Goal: Information Seeking & Learning: Find specific fact

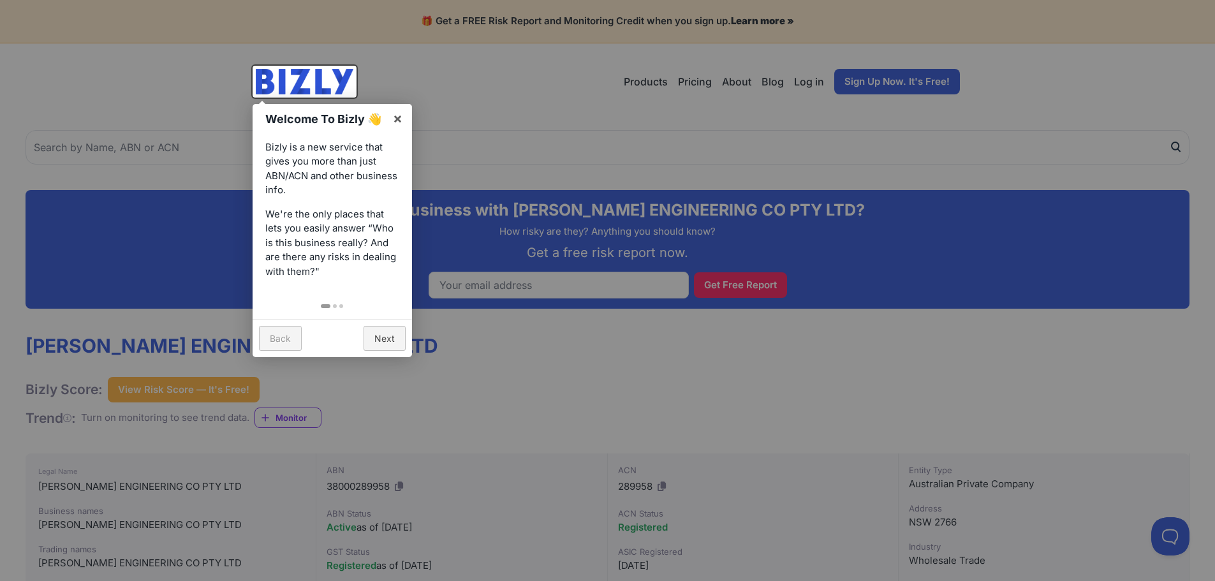
click at [472, 355] on div at bounding box center [607, 290] width 1215 height 581
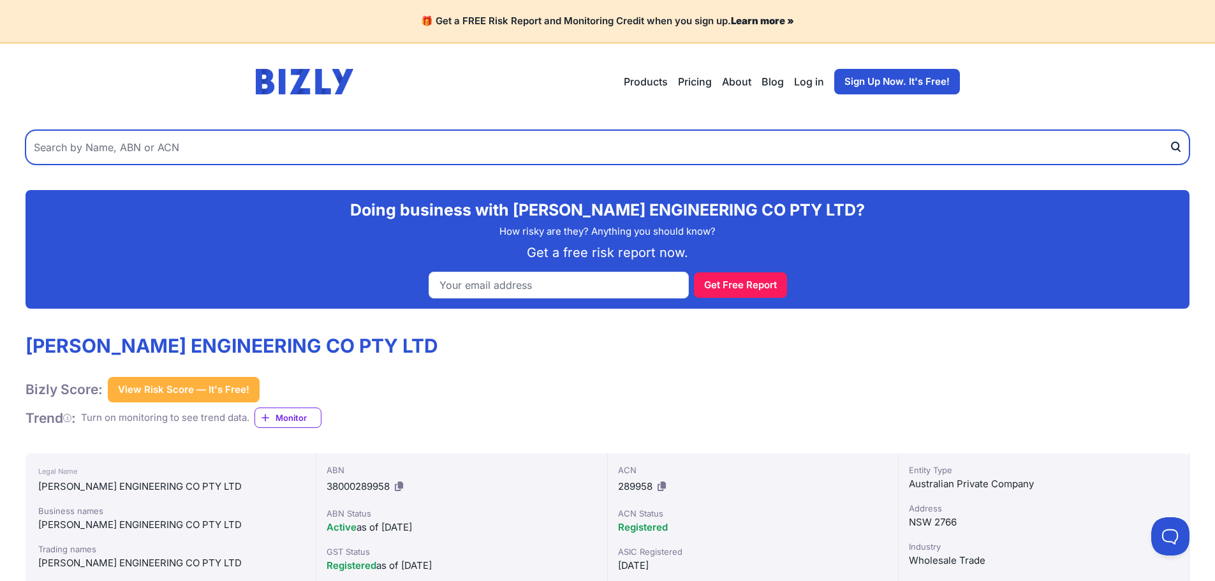
drag, startPoint x: 71, startPoint y: 147, endPoint x: 91, endPoint y: 142, distance: 20.9
click at [80, 143] on input "text" at bounding box center [608, 147] width 1164 height 34
type input "L and S Coatings"
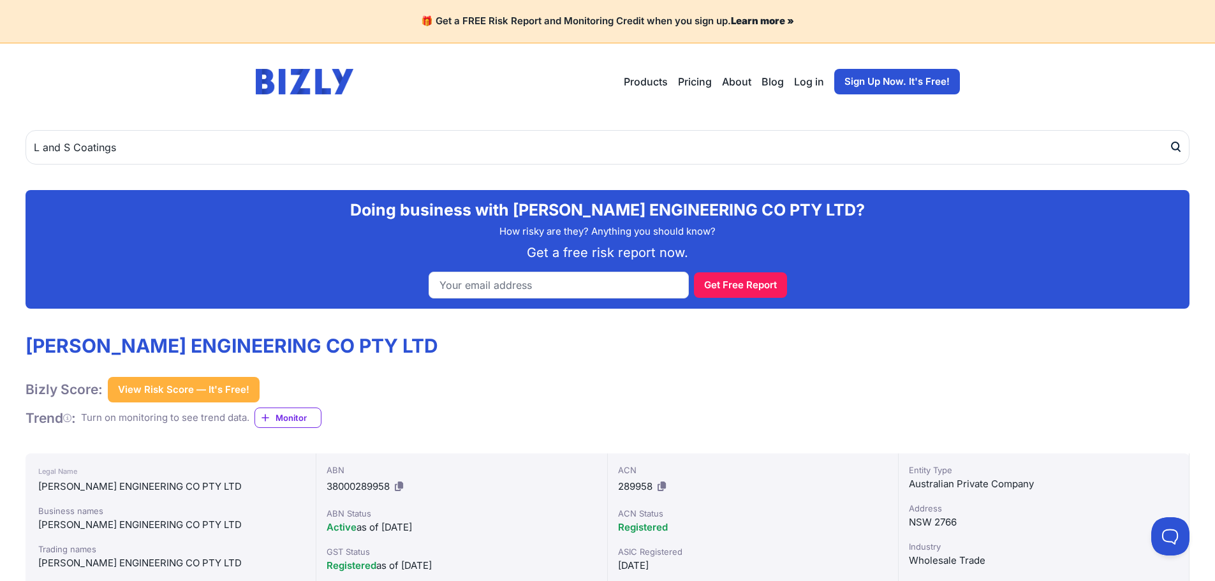
click at [1176, 146] on icon "submit" at bounding box center [1175, 146] width 13 height 13
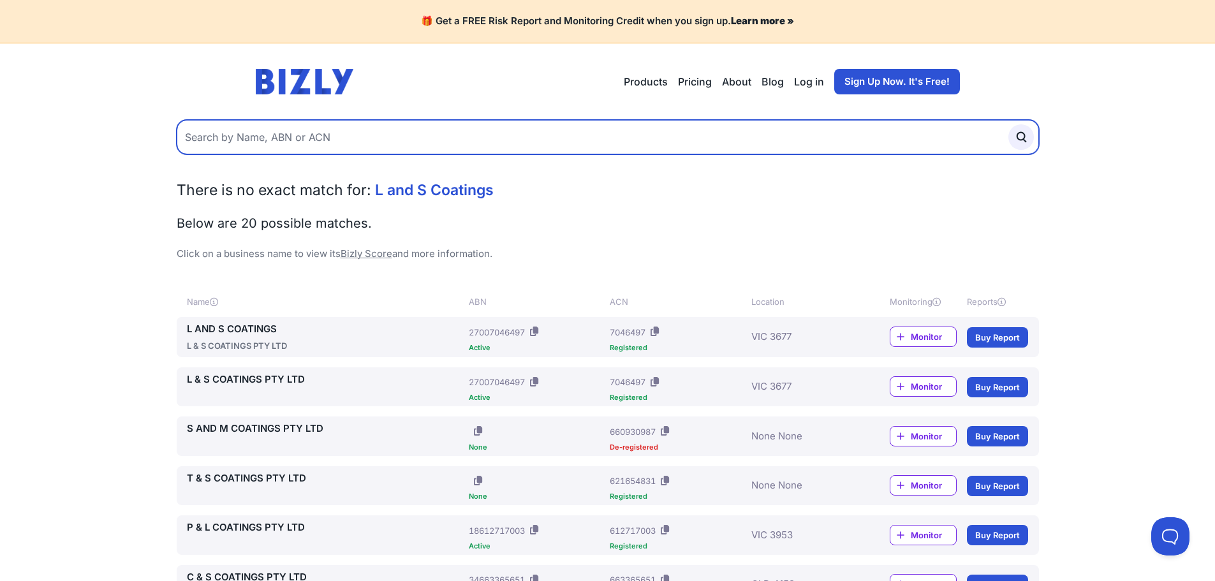
click at [200, 136] on input "text" at bounding box center [608, 137] width 862 height 34
type input "Fasteners Specialist [GEOGRAPHIC_DATA]"
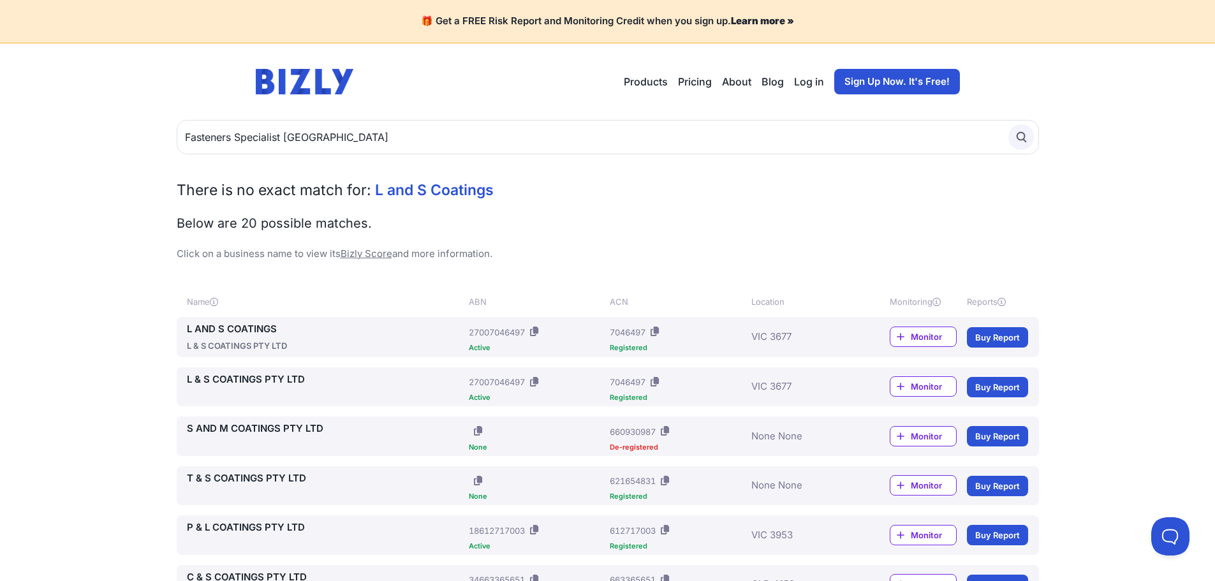
click at [1021, 138] on icon "submit" at bounding box center [1021, 137] width 14 height 14
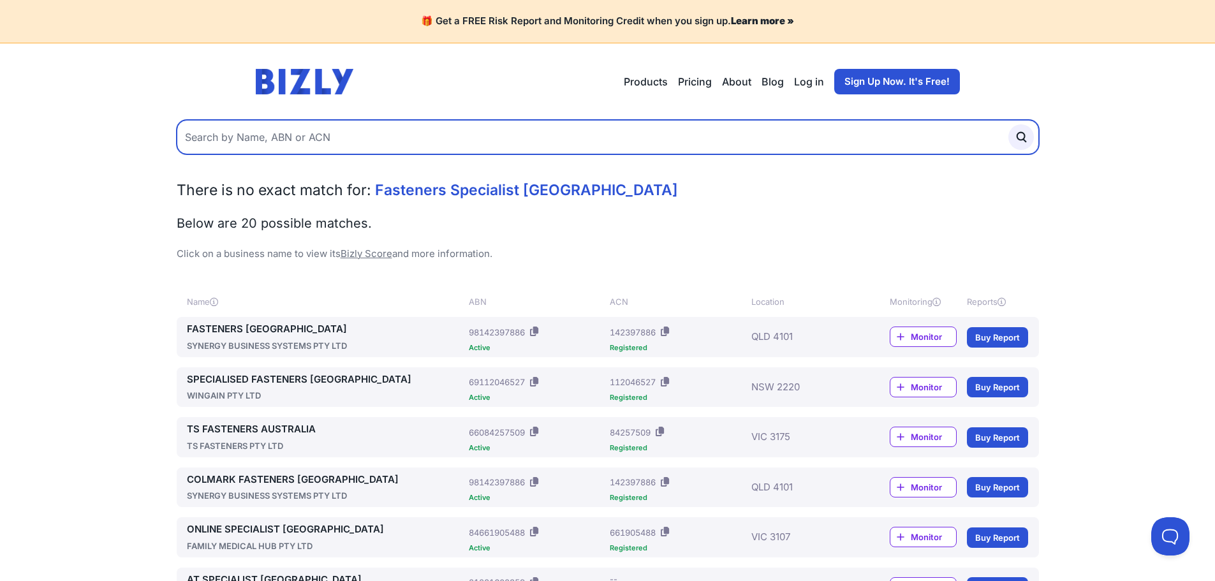
click at [340, 138] on input "text" at bounding box center [608, 137] width 862 height 34
type input "FSA"
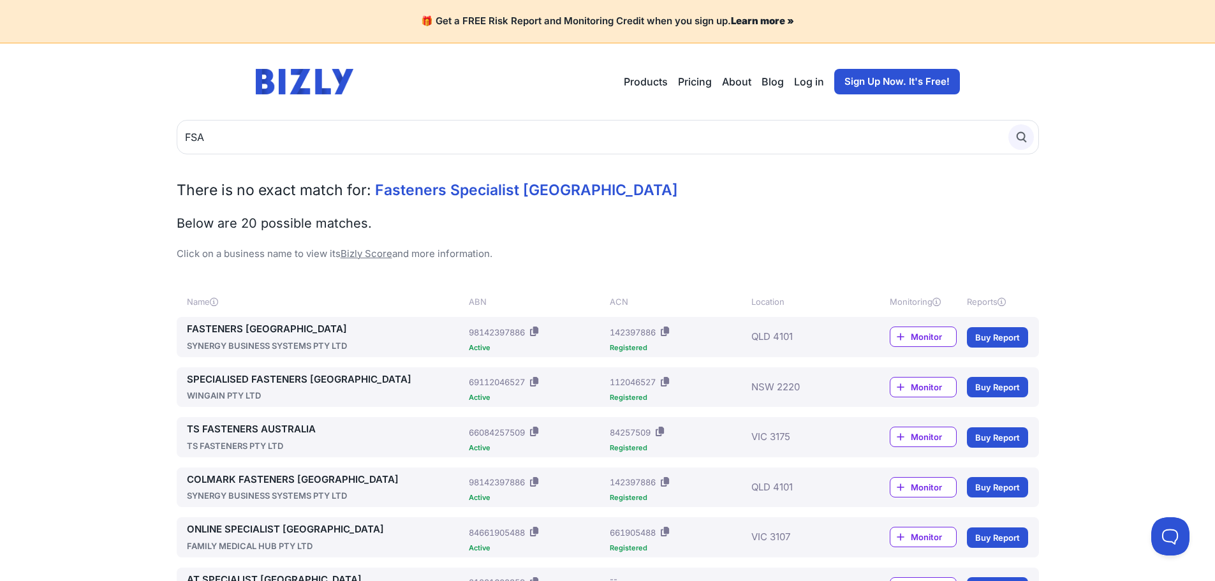
click at [1019, 135] on icon "submit" at bounding box center [1021, 137] width 14 height 14
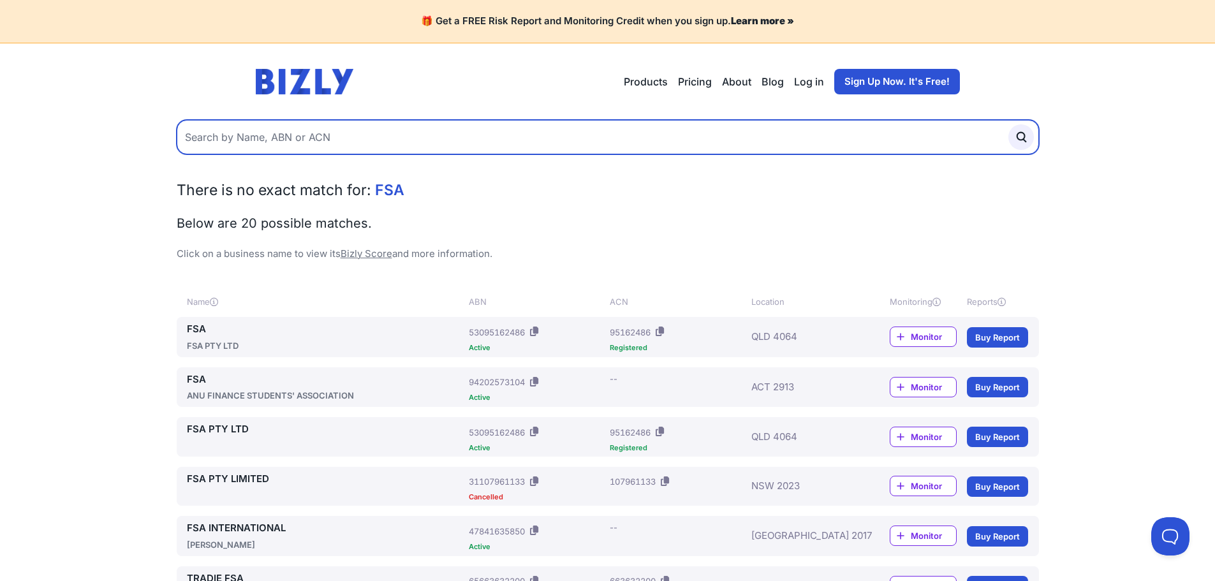
click at [331, 135] on input "text" at bounding box center [608, 137] width 862 height 34
type input "North East Fasteners"
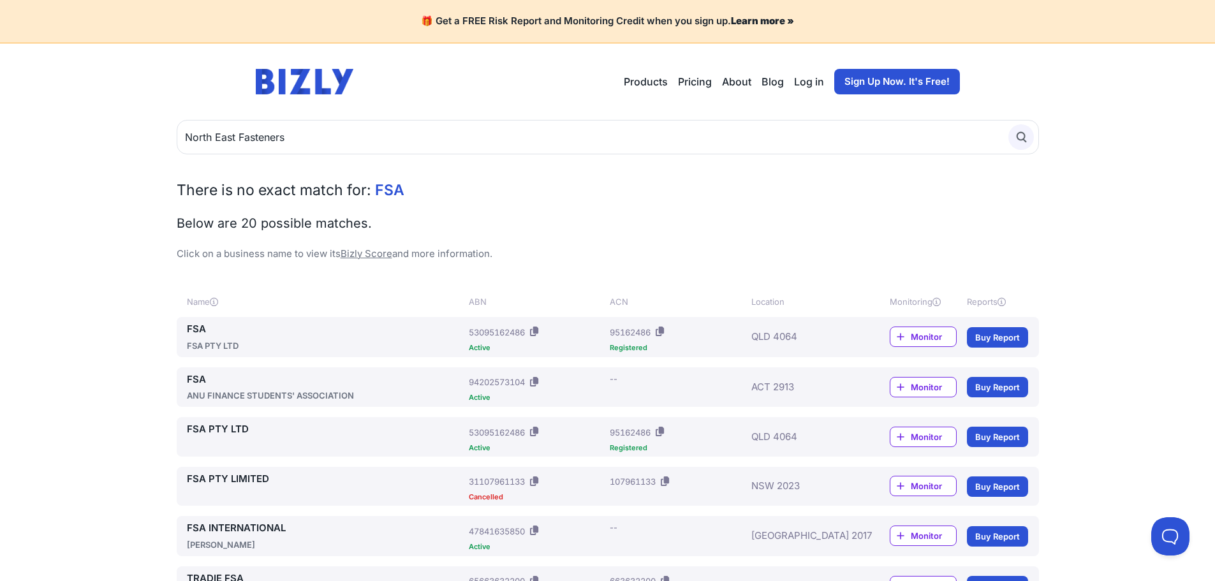
click at [1022, 134] on icon "submit" at bounding box center [1021, 137] width 14 height 14
